Goal: Transaction & Acquisition: Purchase product/service

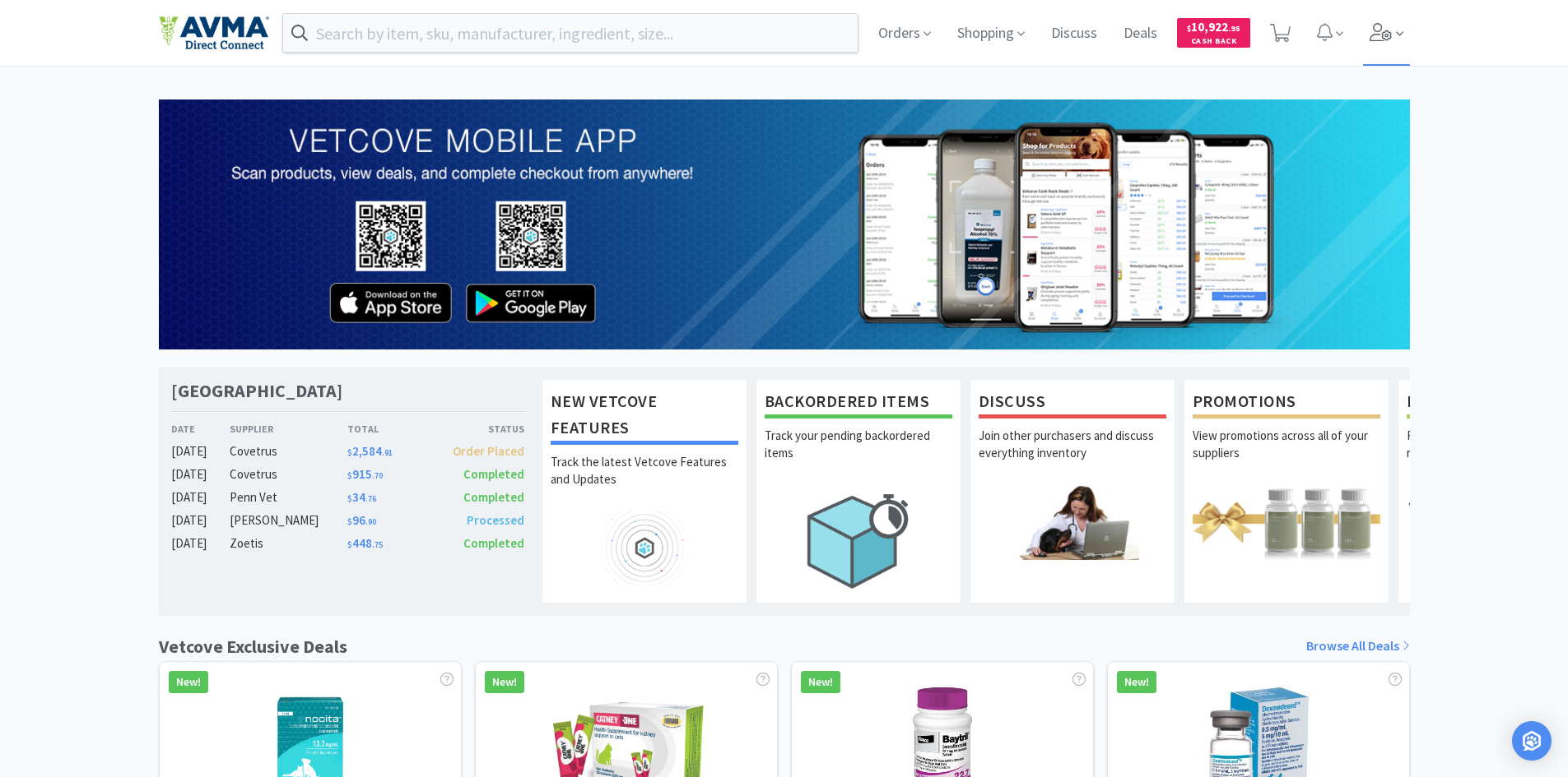
click at [1392, 28] on span at bounding box center [1386, 32] width 47 height 65
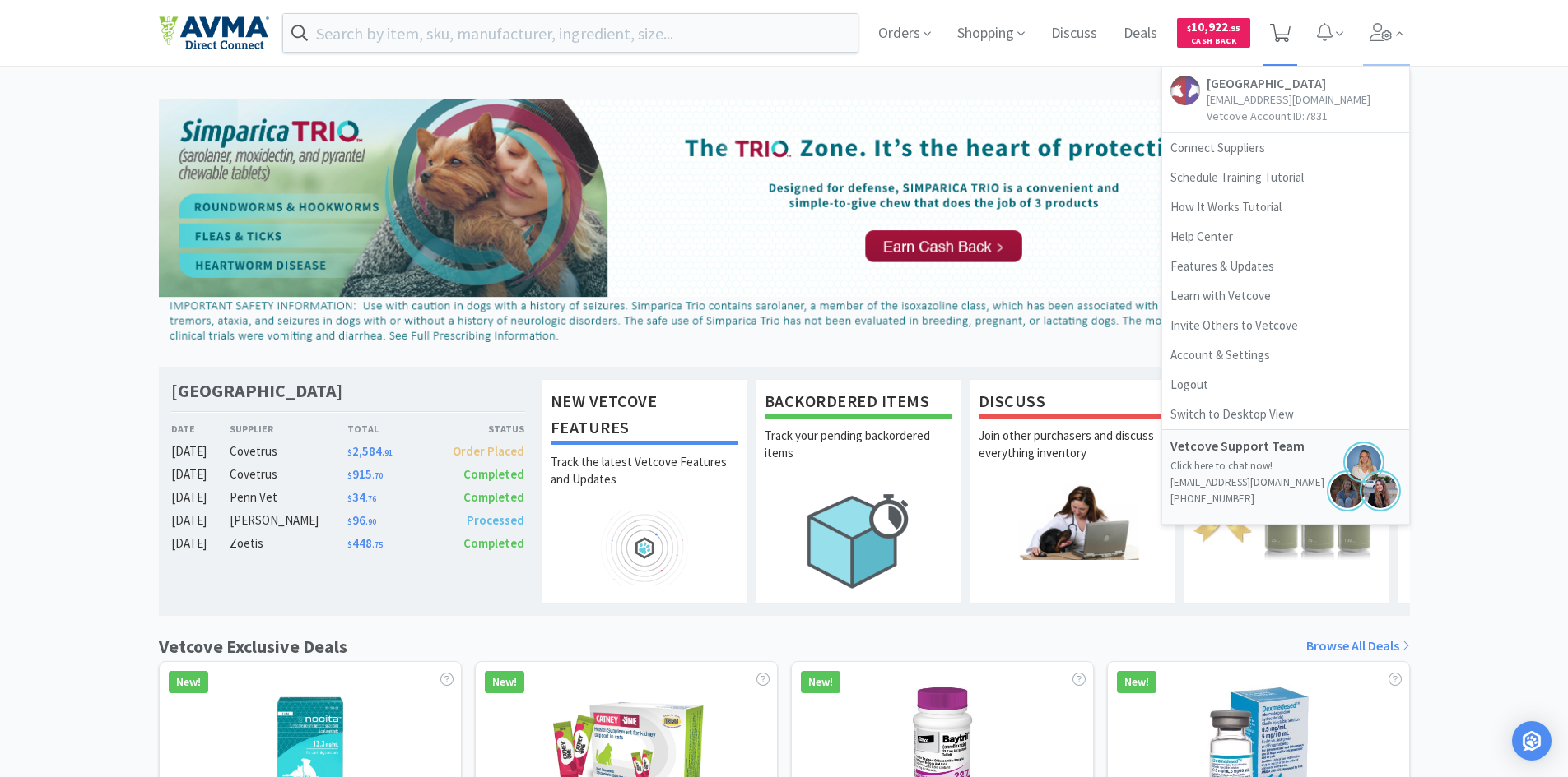
click at [1283, 30] on icon at bounding box center [1279, 33] width 21 height 18
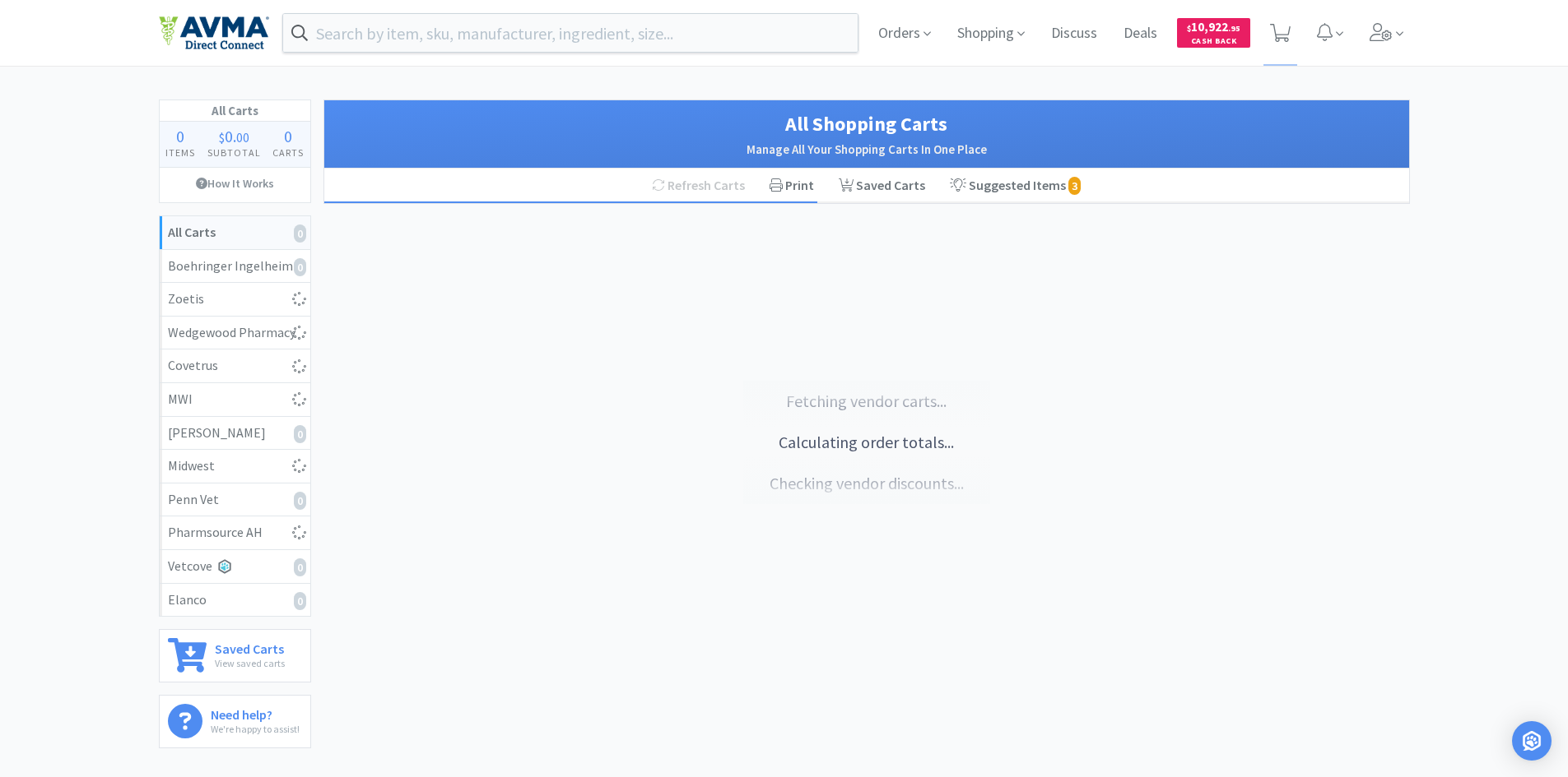
select select "3"
select select "2"
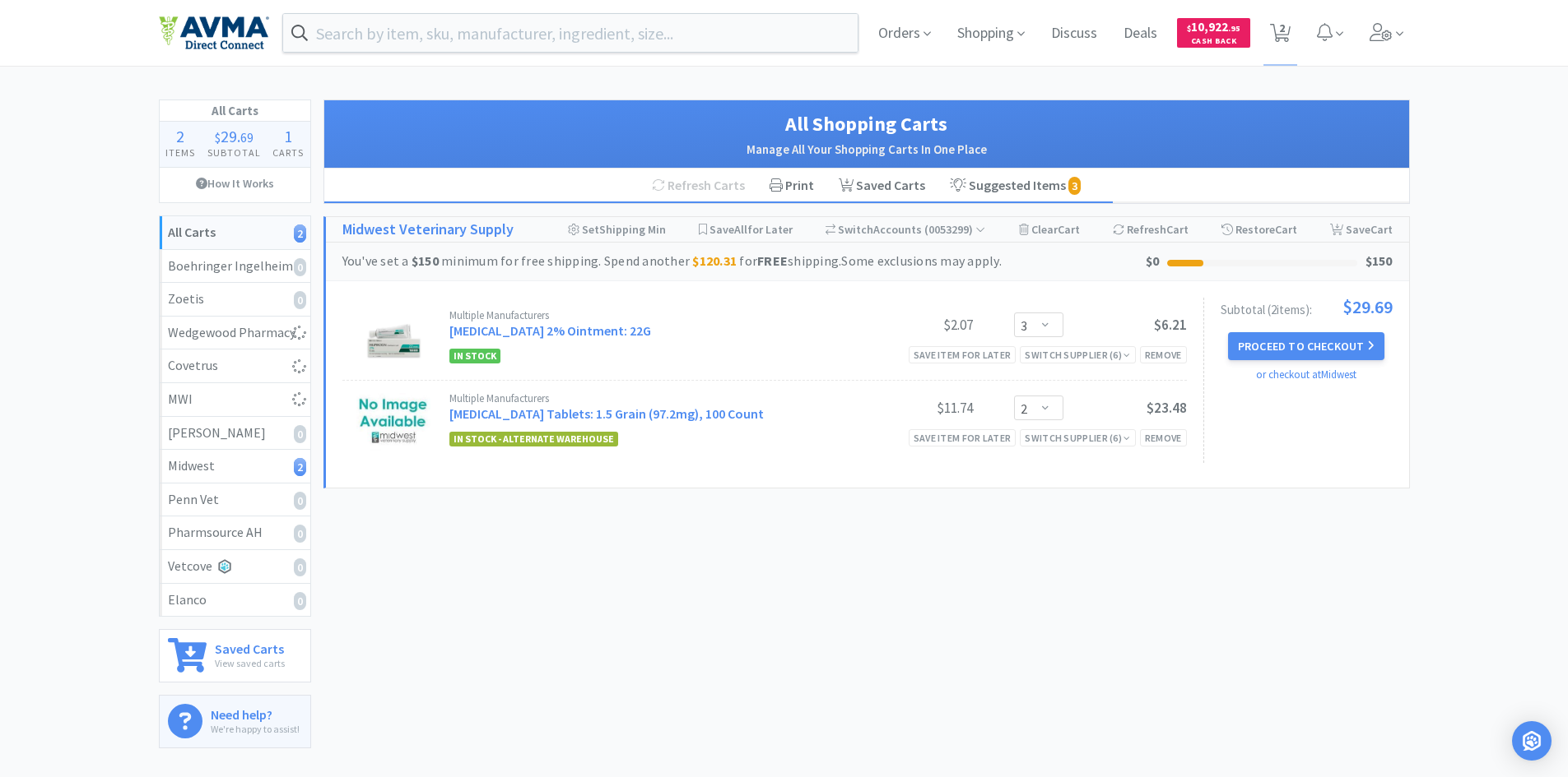
select select "10"
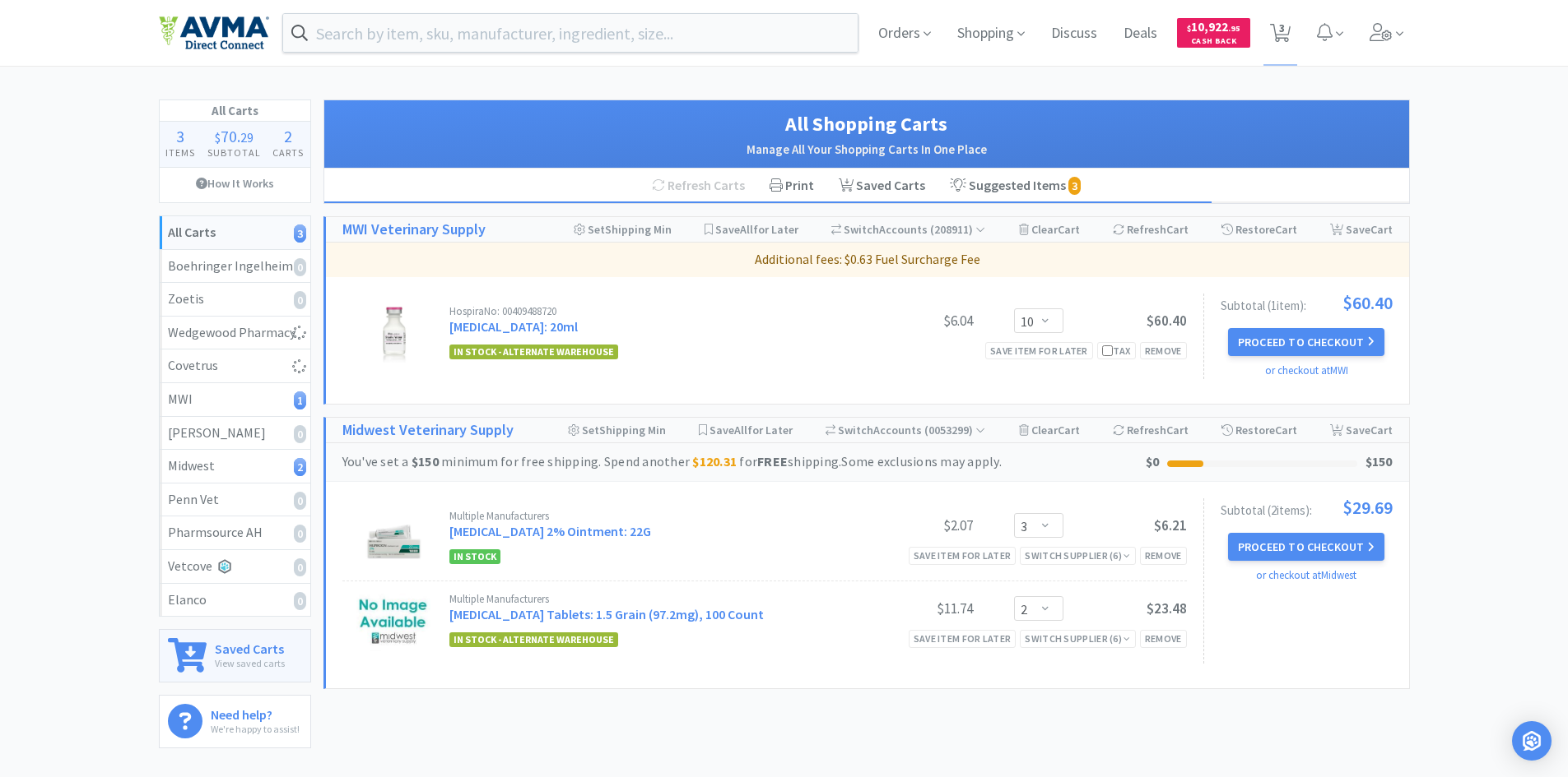
click at [250, 656] on p "View saved carts" at bounding box center [250, 663] width 70 height 15
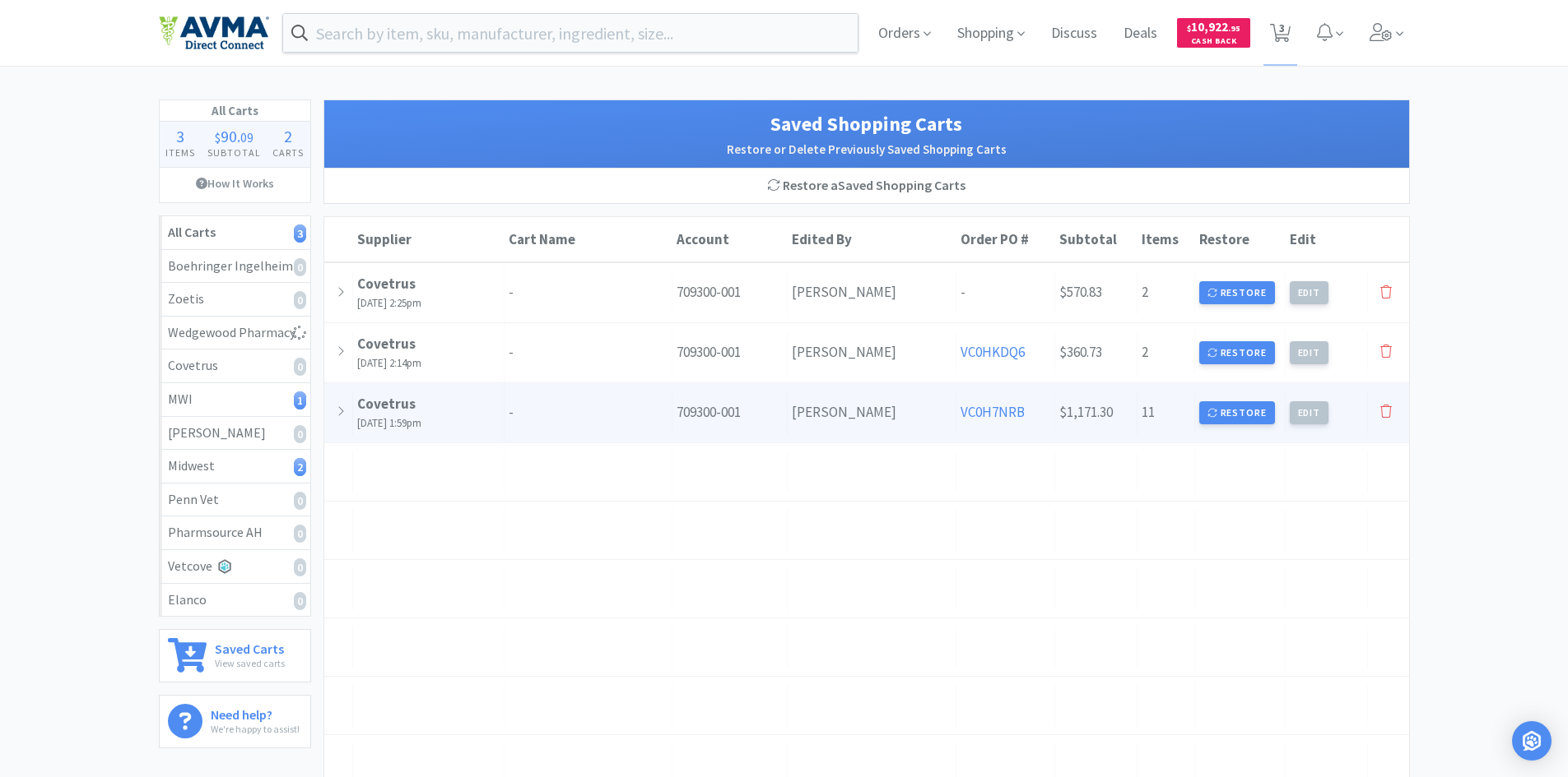
click at [348, 415] on div at bounding box center [339, 412] width 29 height 42
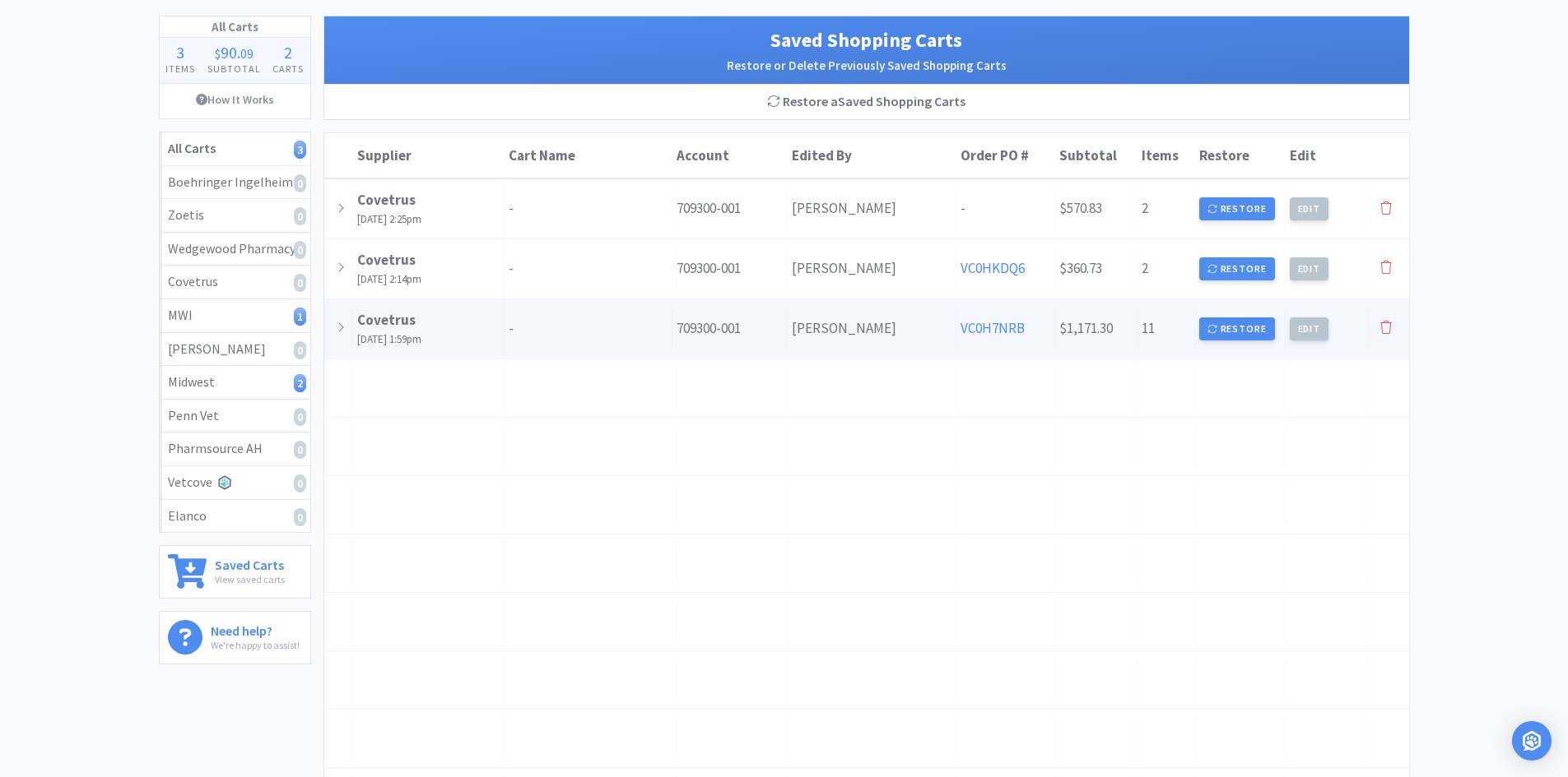
scroll to position [82, 0]
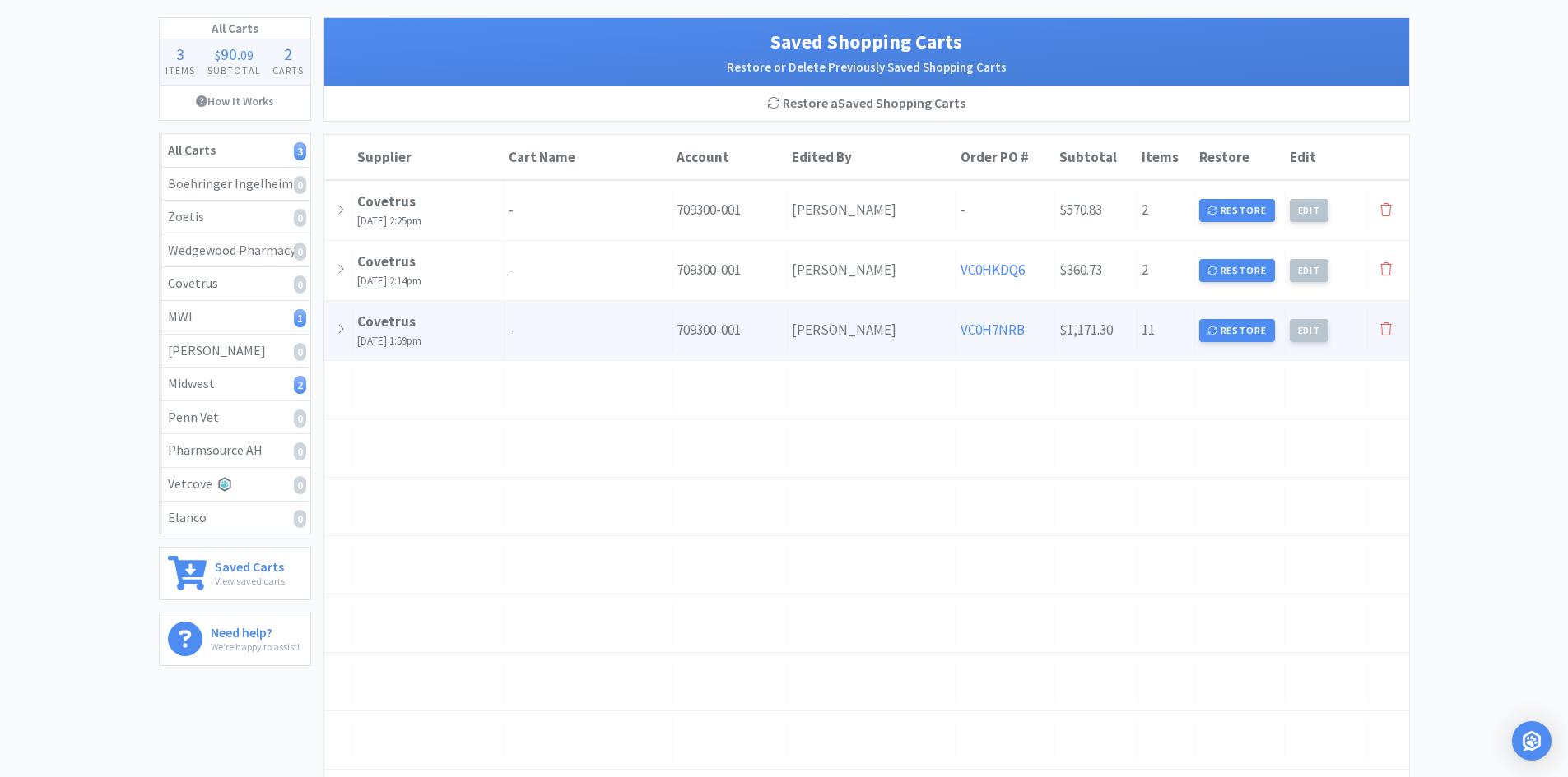
click at [344, 332] on icon at bounding box center [341, 330] width 9 height 14
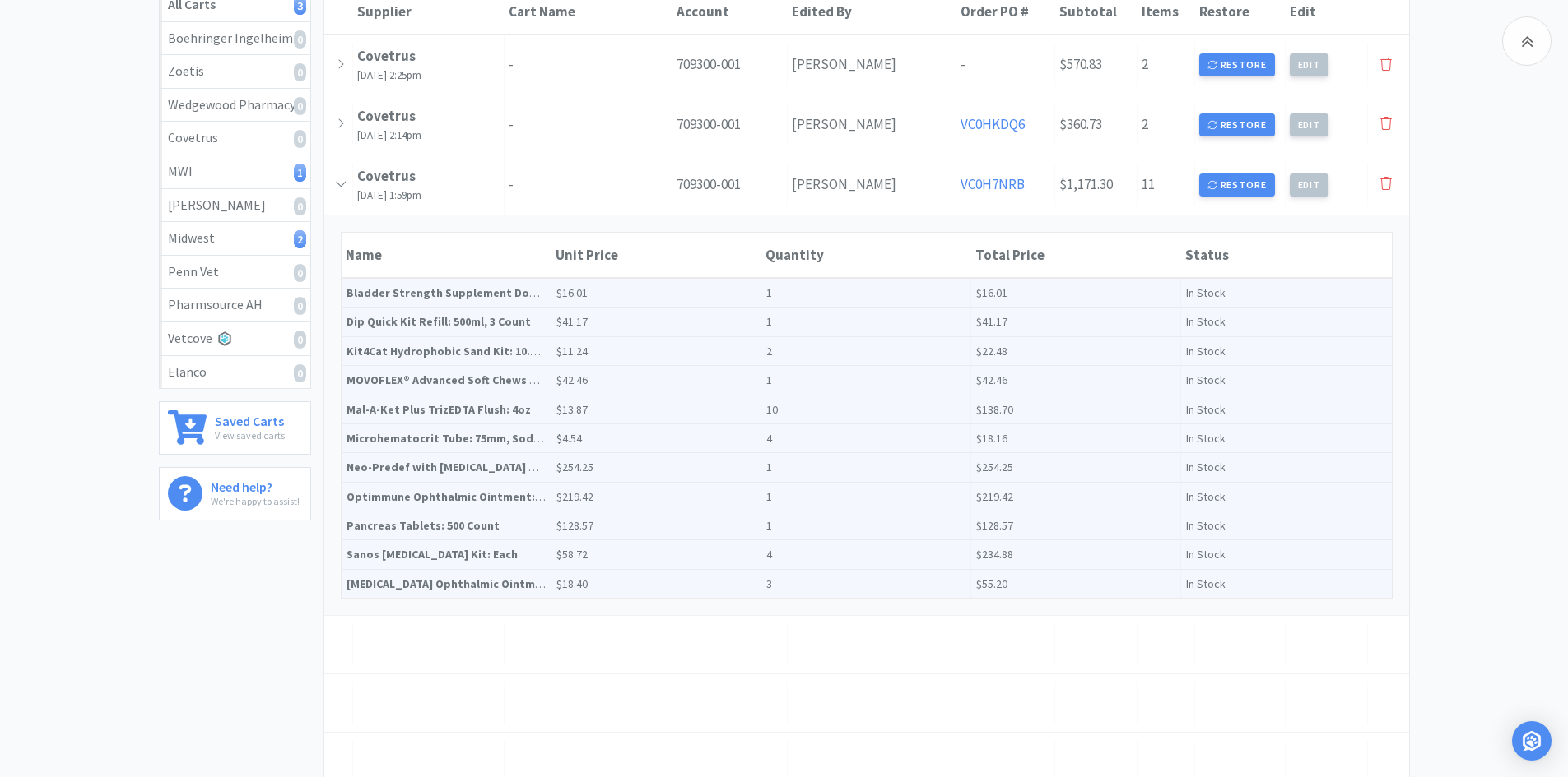
scroll to position [246, 0]
